Goal: Check status: Check status

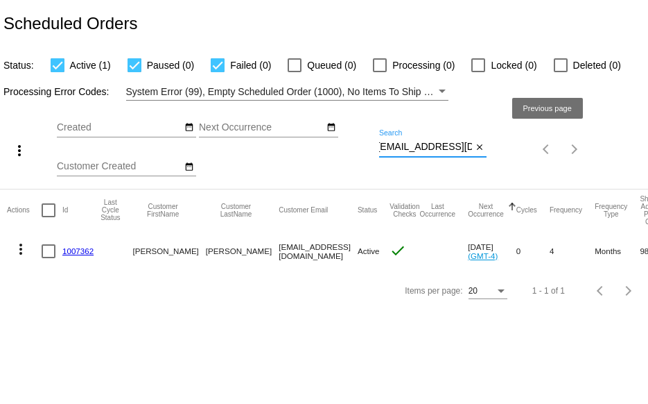
click at [544, 153] on div "more_vert Oct Jan Feb Mar [DATE]" at bounding box center [324, 145] width 648 height 88
paste input "extra.rita3"
drag, startPoint x: 381, startPoint y: 149, endPoint x: 499, endPoint y: 170, distance: 119.7
click at [499, 169] on div "more_vert Oct Jan Feb Mar [DATE]" at bounding box center [324, 145] width 648 height 88
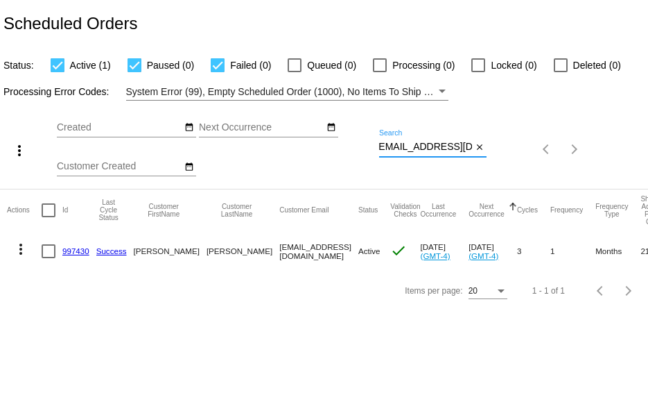
paste input "drdankyoung"
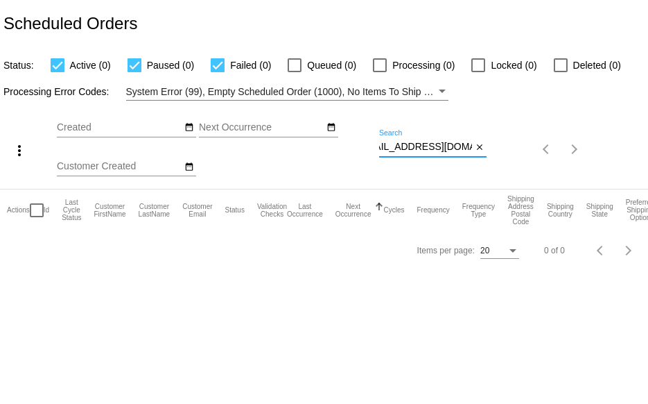
scroll to position [0, 17]
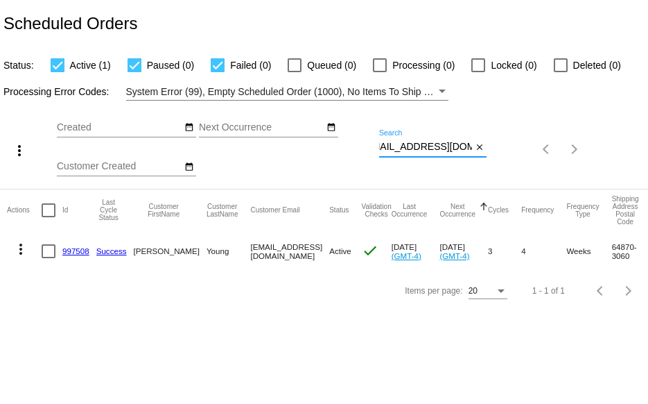
type input "[EMAIL_ADDRESS][DOMAIN_NAME]"
click at [71, 250] on link "997508" at bounding box center [75, 250] width 27 height 9
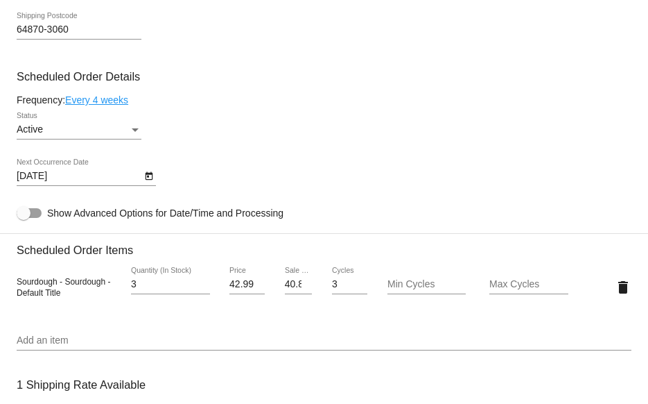
scroll to position [832, 0]
